Goal: Task Accomplishment & Management: Manage account settings

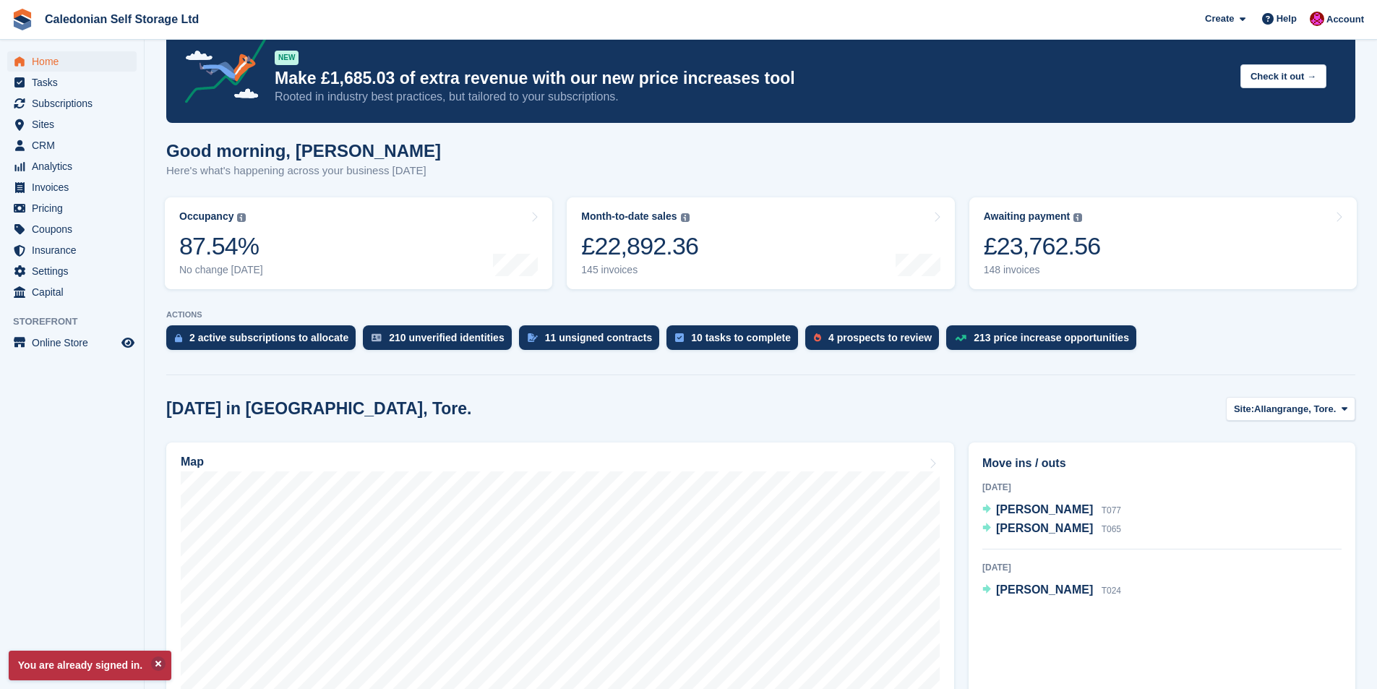
scroll to position [289, 0]
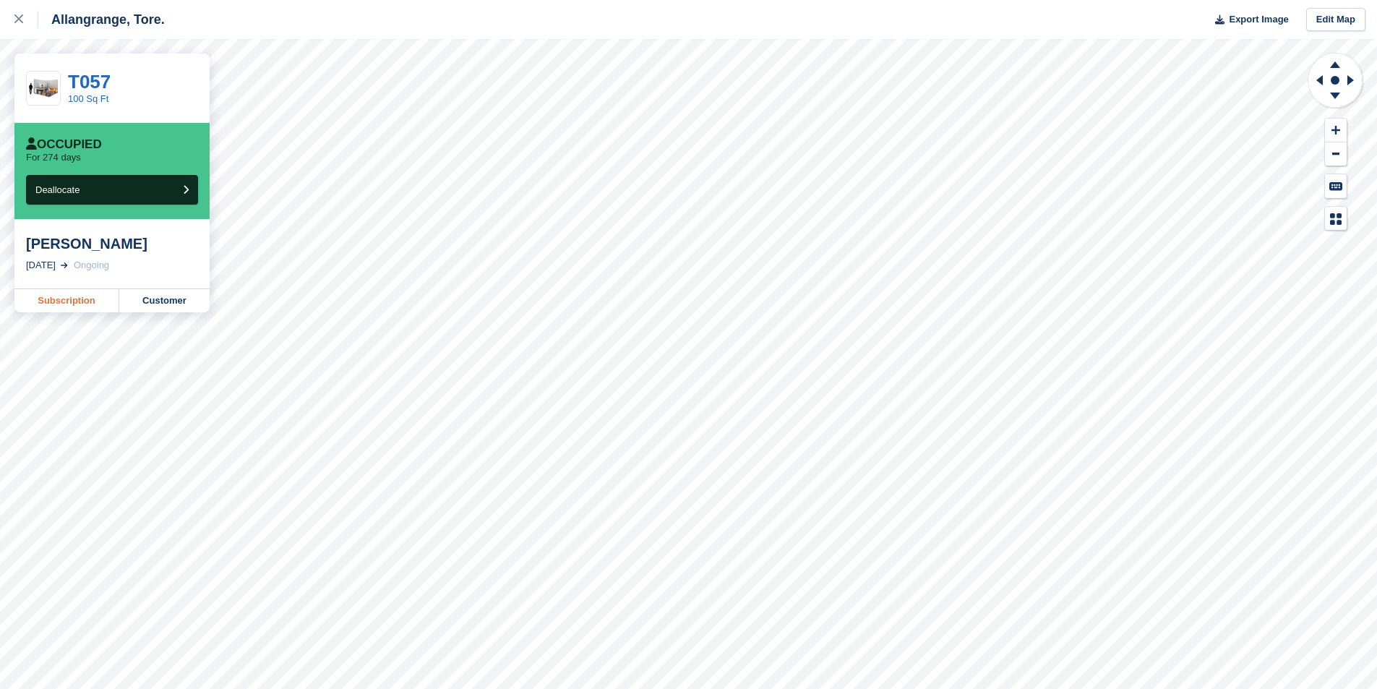
click at [58, 301] on link "Subscription" at bounding box center [66, 300] width 105 height 23
